Goal: Find specific page/section: Find specific page/section

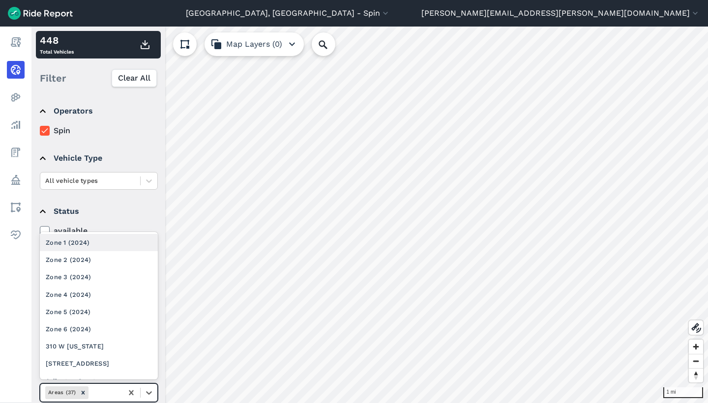
click at [113, 390] on div at bounding box center [105, 392] width 28 height 11
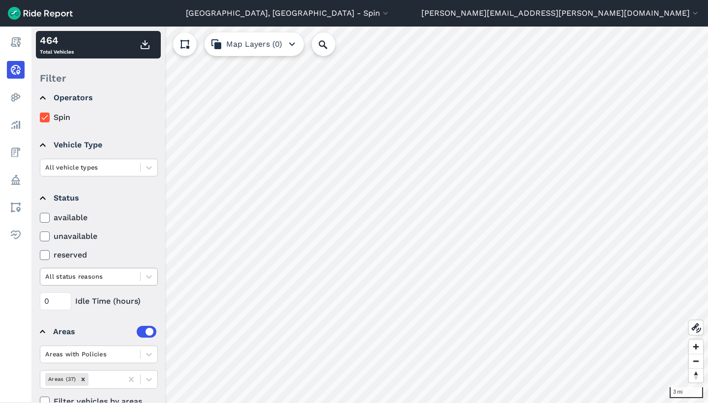
scroll to position [34, 0]
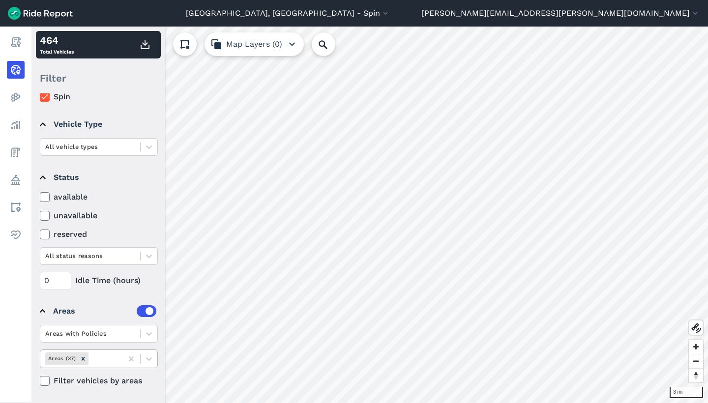
click at [107, 358] on div at bounding box center [105, 358] width 28 height 11
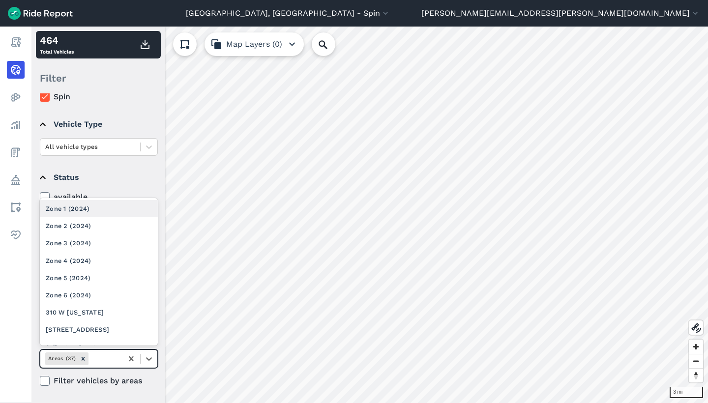
click at [108, 205] on div "Zone 1 (2024)" at bounding box center [99, 208] width 118 height 17
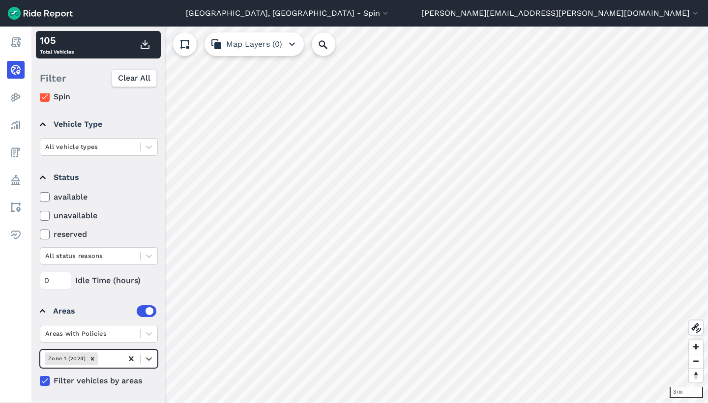
click at [132, 359] on icon at bounding box center [131, 359] width 4 height 5
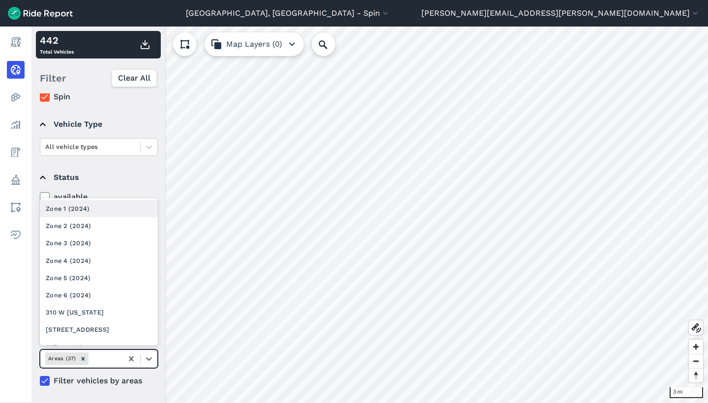
click at [115, 359] on div at bounding box center [105, 358] width 28 height 11
click at [111, 227] on div "Zone 2 (2024)" at bounding box center [99, 225] width 118 height 17
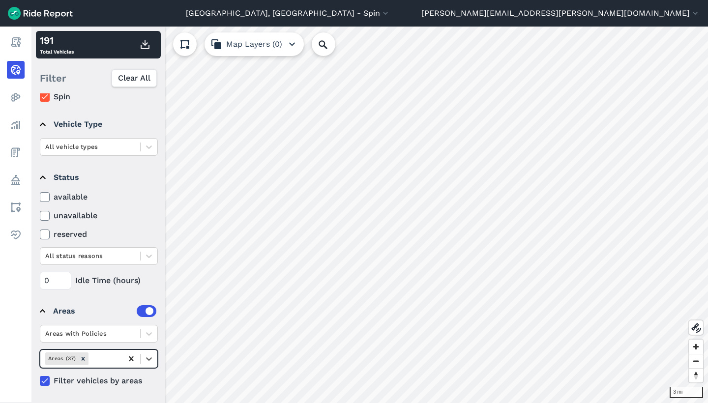
click at [135, 360] on icon at bounding box center [131, 359] width 10 height 10
click at [104, 358] on div at bounding box center [105, 358] width 28 height 11
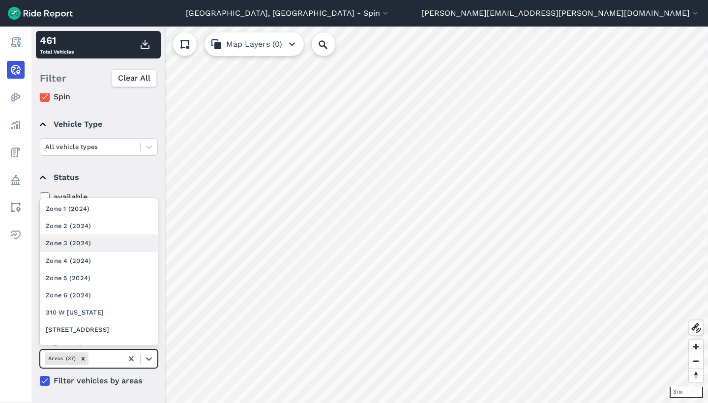
click at [116, 236] on div "Zone 3 (2024)" at bounding box center [99, 243] width 118 height 17
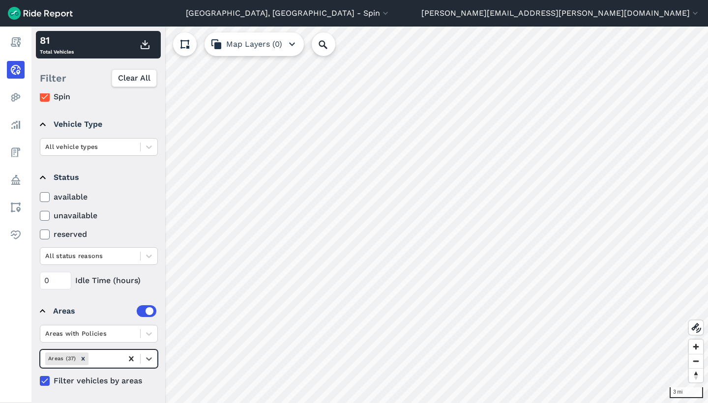
click at [133, 358] on icon at bounding box center [131, 359] width 10 height 10
click at [115, 358] on div at bounding box center [105, 358] width 28 height 11
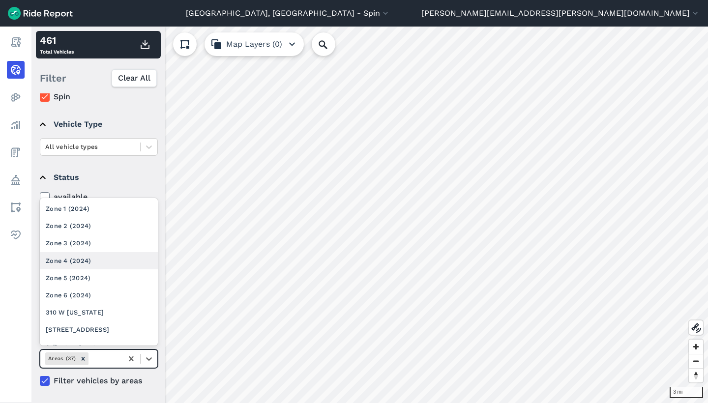
click at [104, 260] on div "Zone 4 (2024)" at bounding box center [99, 260] width 118 height 17
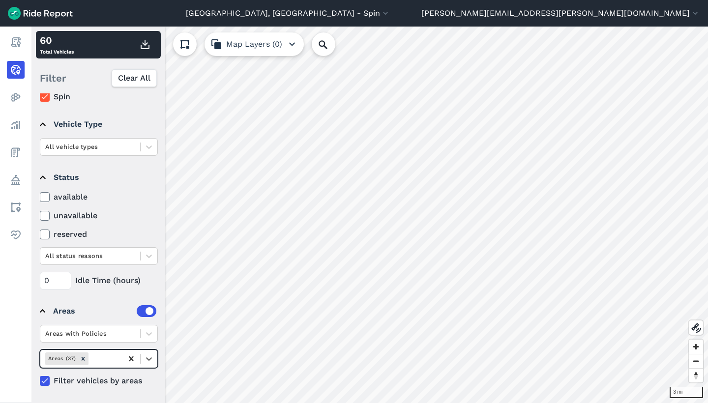
click at [132, 354] on div at bounding box center [131, 359] width 18 height 18
click at [111, 356] on div at bounding box center [105, 358] width 28 height 11
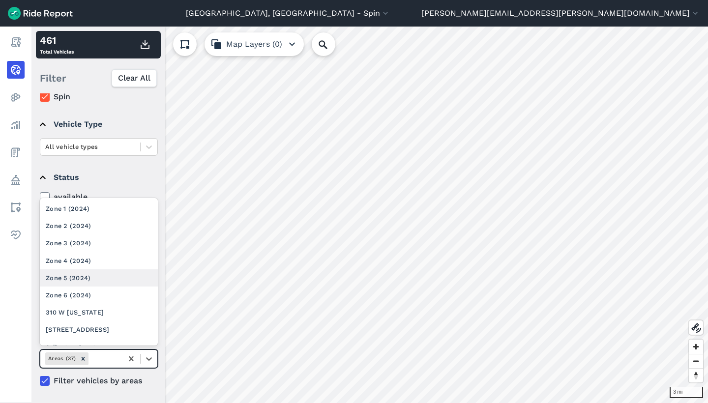
click at [98, 275] on div "Zone 5 (2024)" at bounding box center [99, 278] width 118 height 17
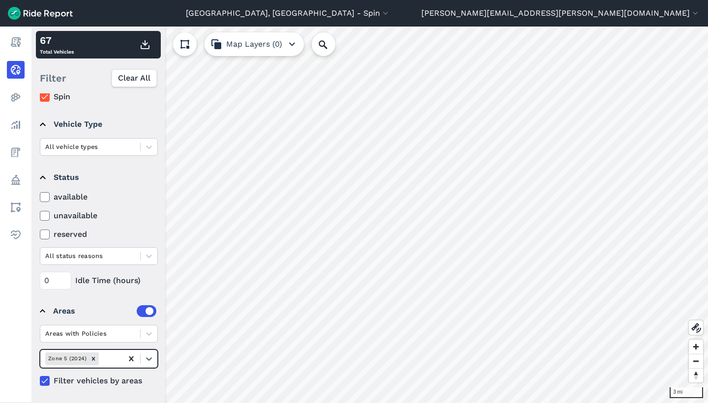
click at [132, 359] on icon at bounding box center [131, 359] width 4 height 5
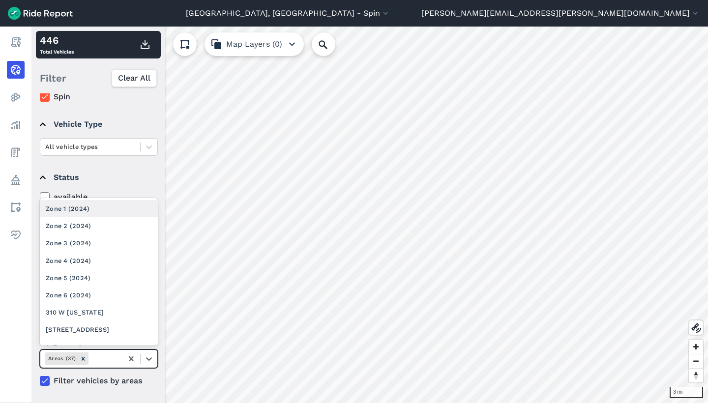
click at [115, 357] on div at bounding box center [105, 358] width 28 height 11
click at [108, 295] on div "Zone 6 (2024)" at bounding box center [99, 295] width 118 height 17
